Goal: Transaction & Acquisition: Purchase product/service

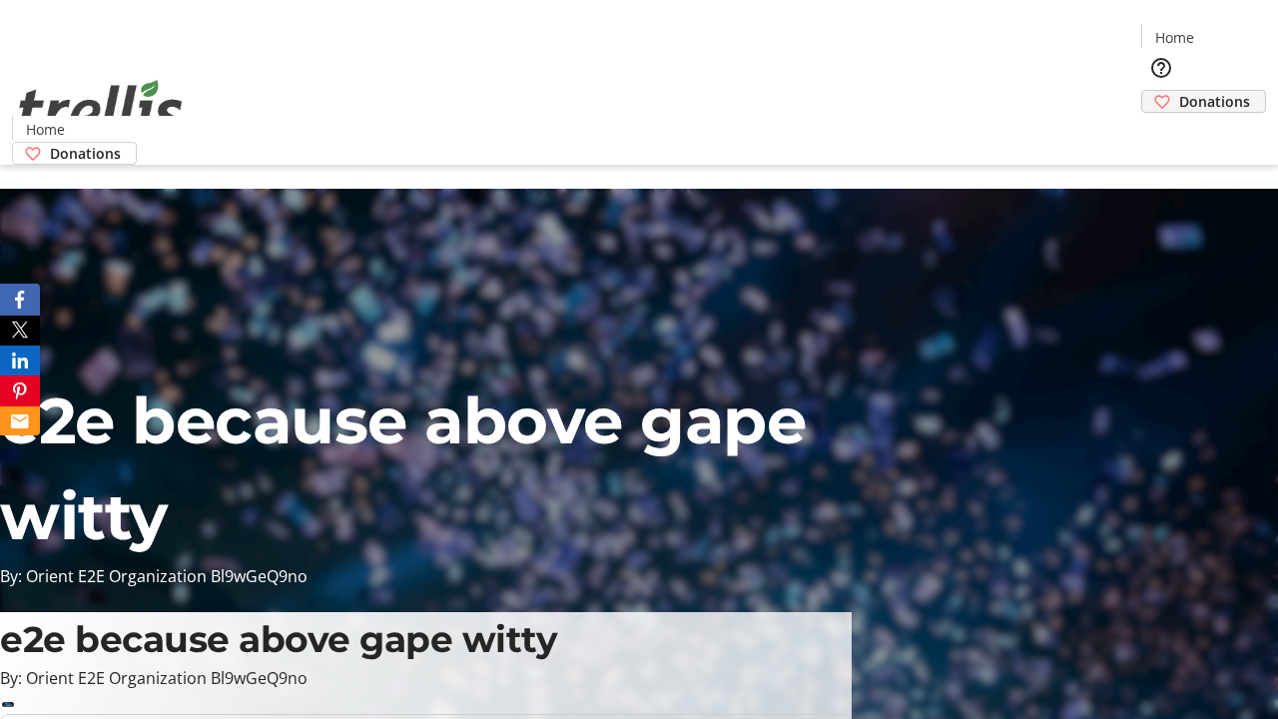
click at [1179, 91] on span "Donations" at bounding box center [1214, 101] width 71 height 21
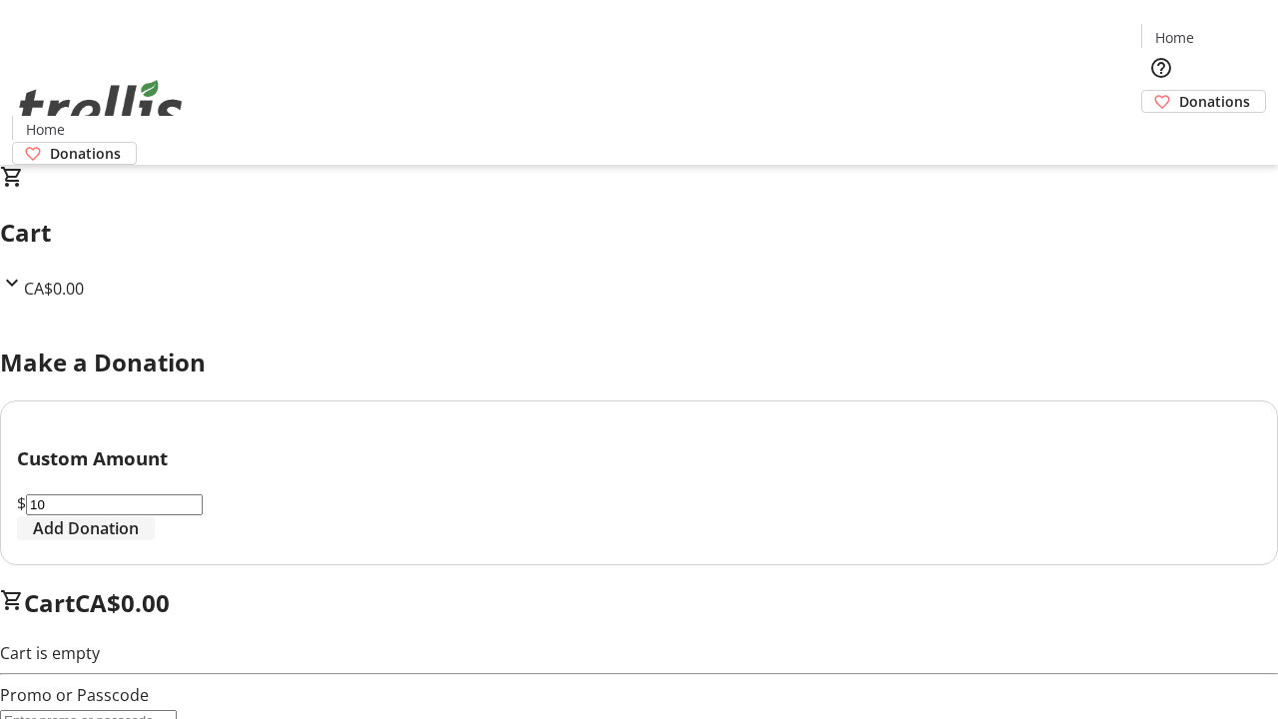
click at [139, 540] on span "Add Donation" at bounding box center [86, 528] width 106 height 24
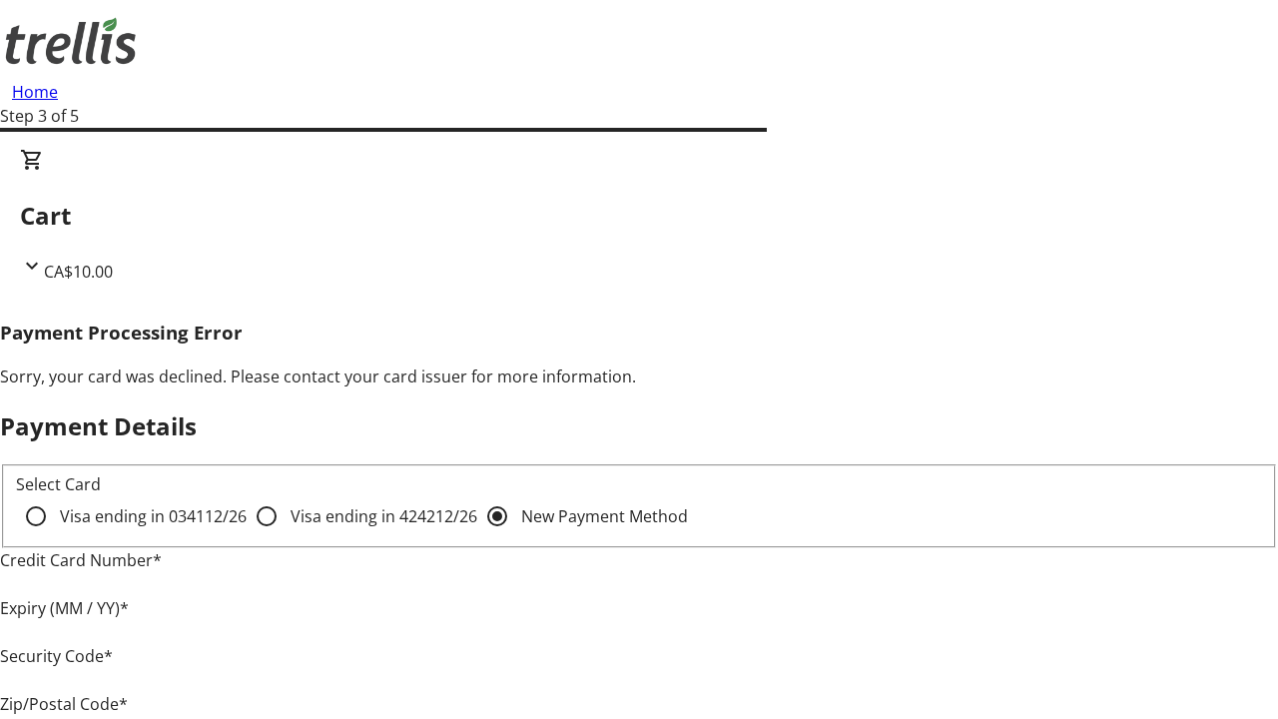
click at [247, 533] on input "Visa ending in 4242 12/26" at bounding box center [267, 516] width 40 height 40
radio input "true"
